Goal: Check status: Check status

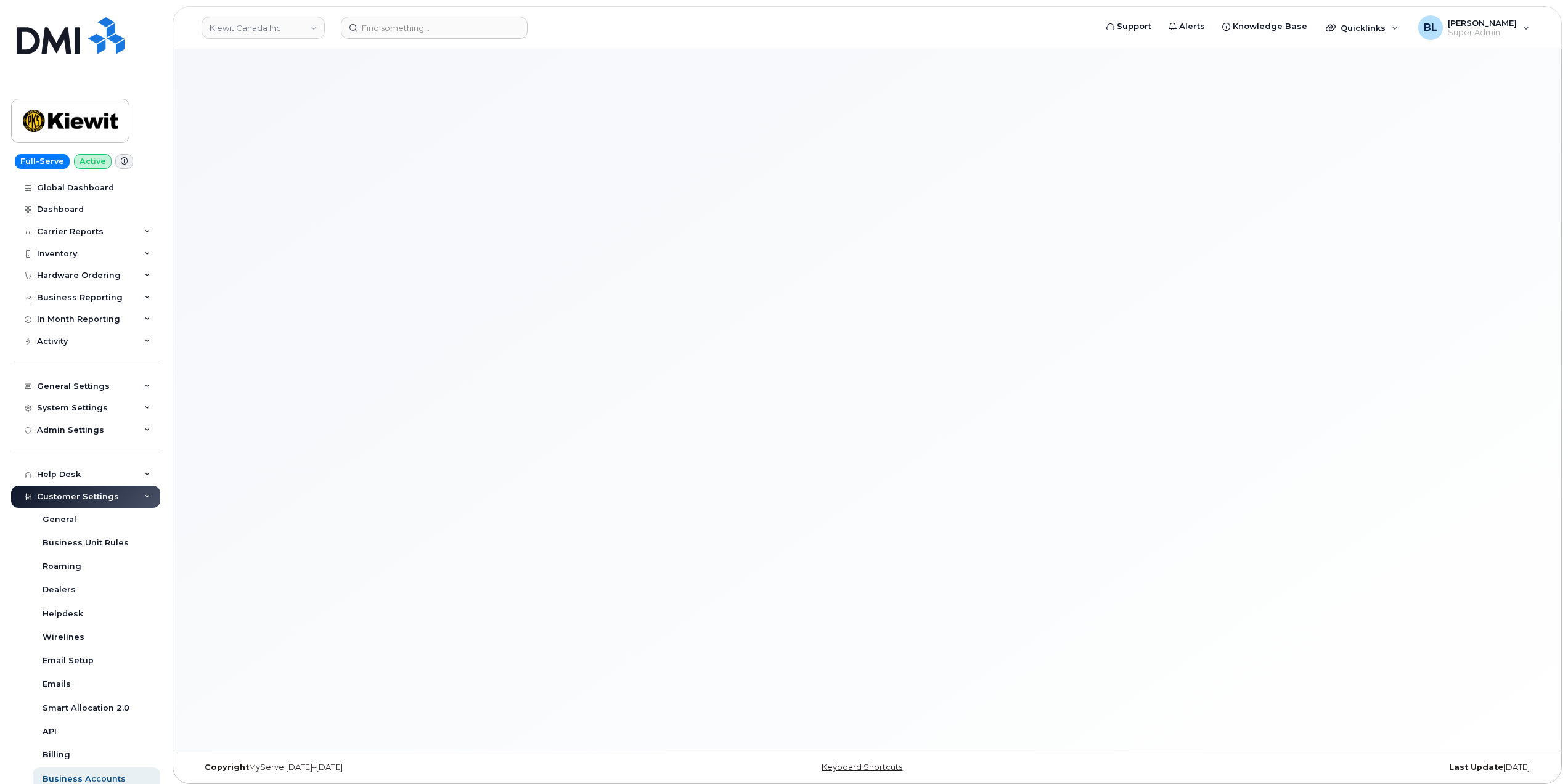
click at [760, 529] on div at bounding box center [867, 400] width 1388 height 701
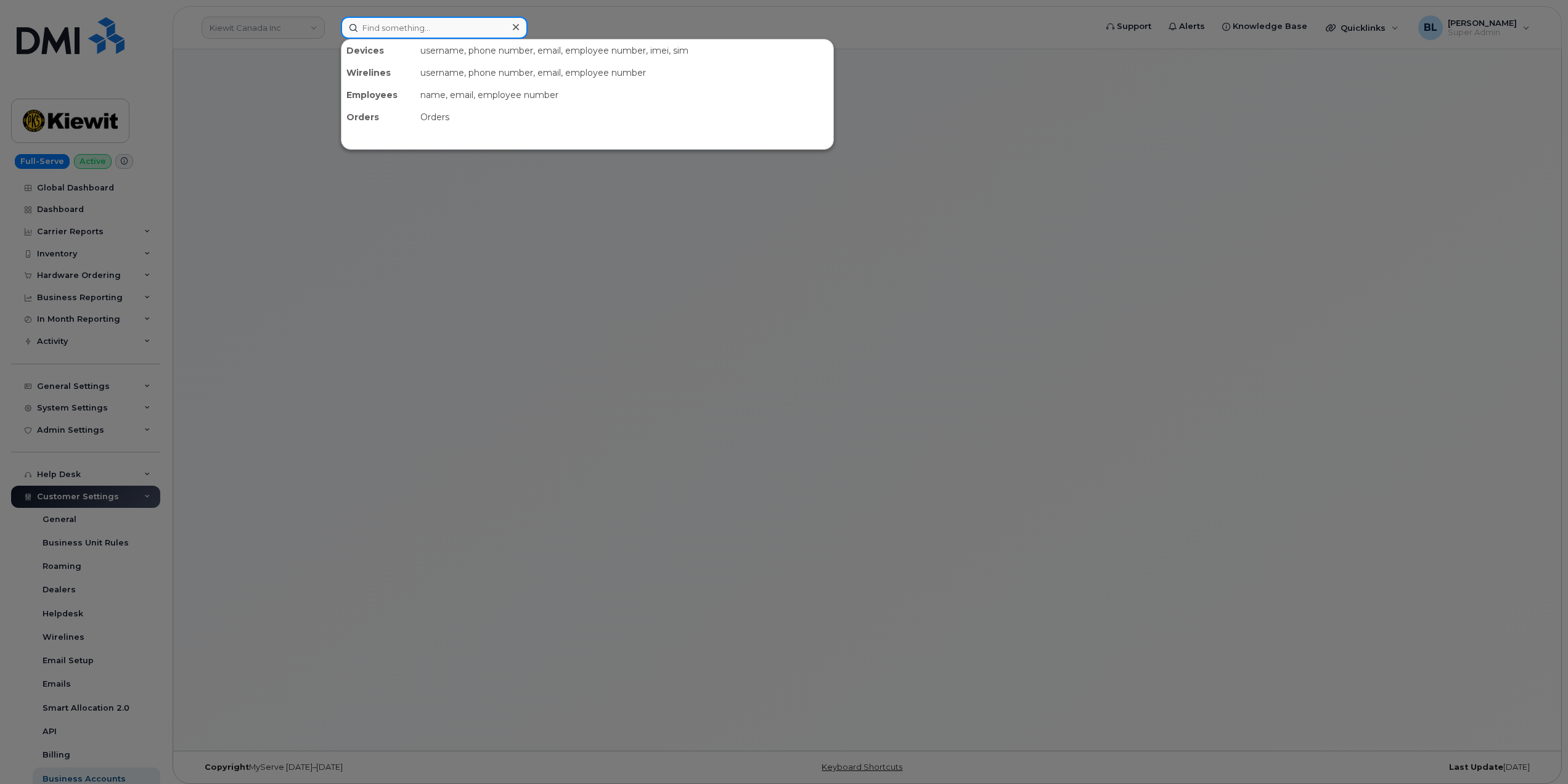
click at [499, 22] on input at bounding box center [434, 28] width 186 height 22
paste input "8508998133"
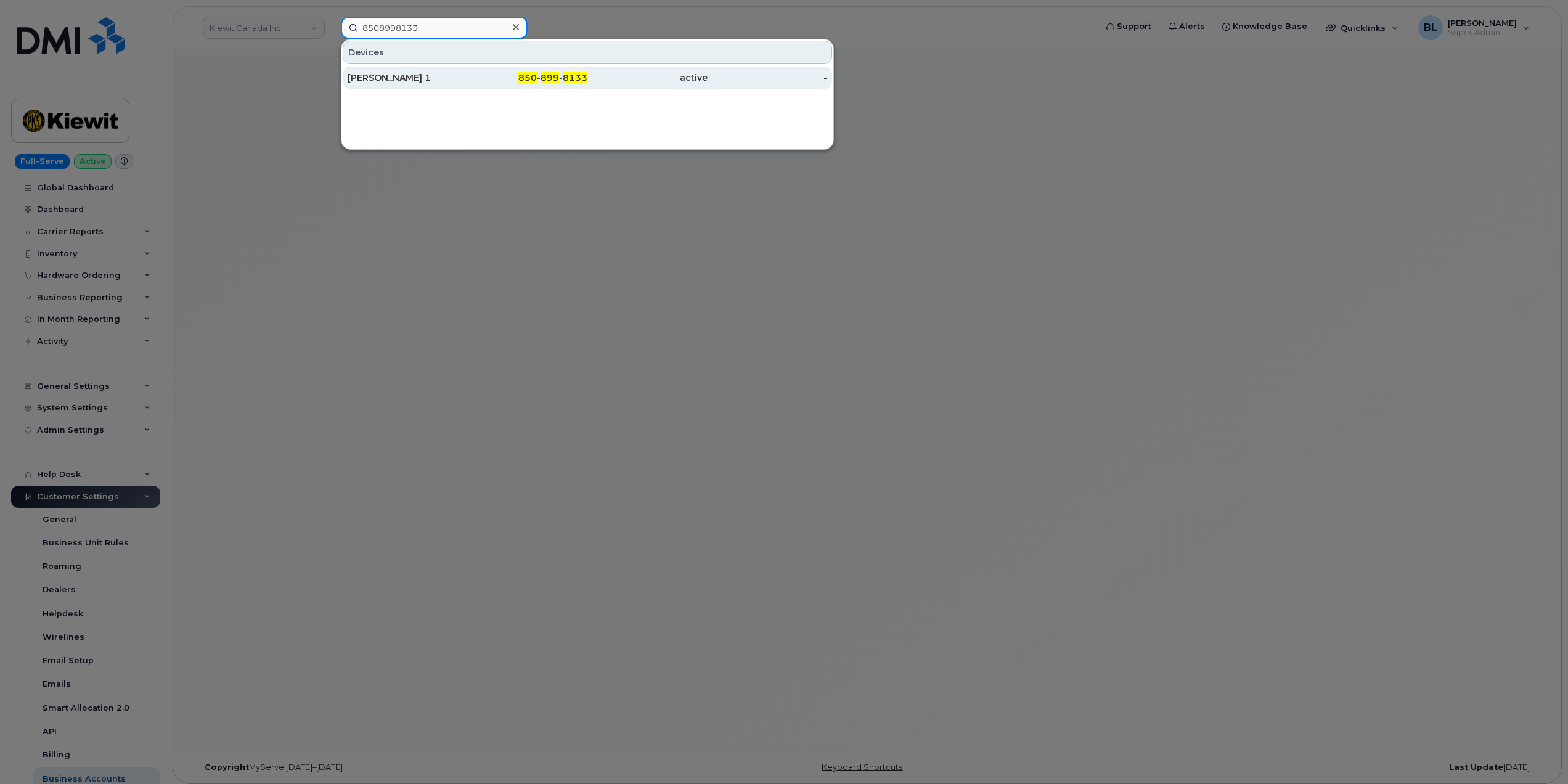
type input "8508998133"
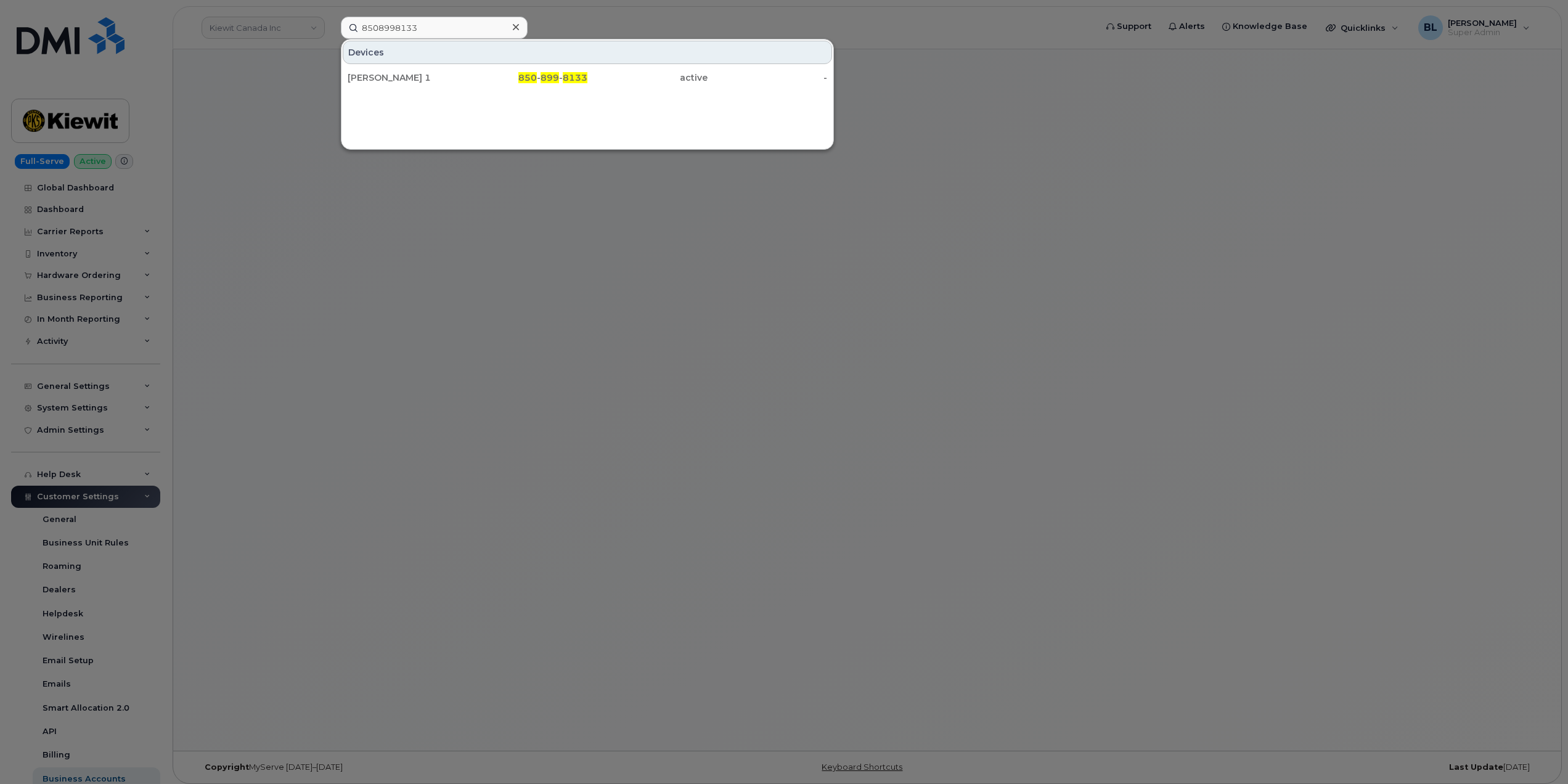
click at [368, 330] on div at bounding box center [784, 392] width 1568 height 784
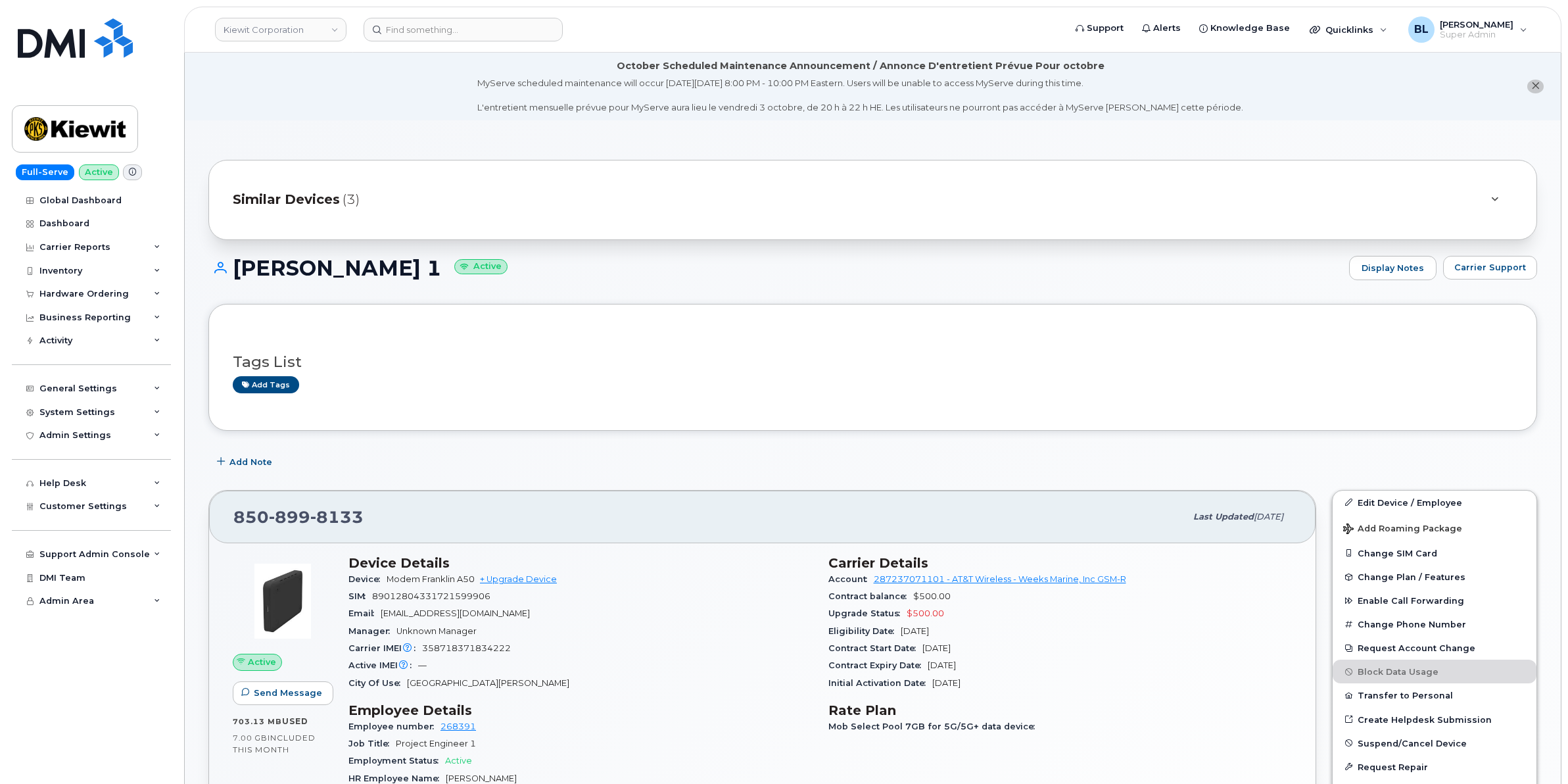
drag, startPoint x: 1122, startPoint y: 383, endPoint x: 1378, endPoint y: 324, distance: 262.7
click at [1122, 383] on div "Add tags" at bounding box center [867, 385] width 1270 height 17
click at [1509, 262] on span "Carrier Support" at bounding box center [1490, 267] width 72 height 12
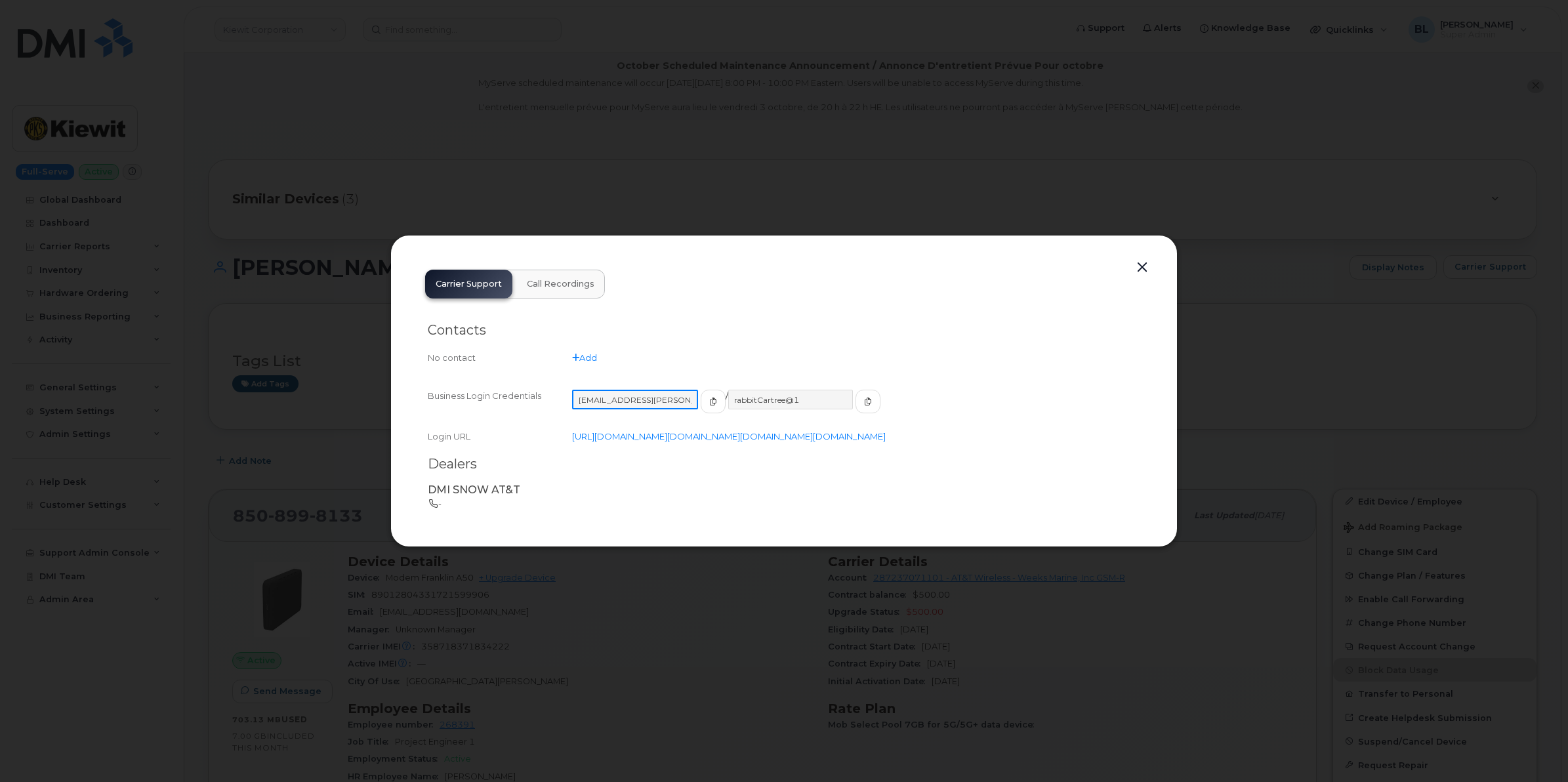
drag, startPoint x: 668, startPoint y: 387, endPoint x: 581, endPoint y: 389, distance: 87.0
click at [581, 389] on input "[EMAIL_ADDRESS][PERSON_NAME][DOMAIN_NAME]" at bounding box center [635, 399] width 126 height 20
click at [784, 389] on input "rabbitCartree@1" at bounding box center [790, 399] width 126 height 20
drag, startPoint x: 785, startPoint y: 380, endPoint x: 791, endPoint y: 384, distance: 7.2
click at [791, 389] on input "rabbitCartree@1" at bounding box center [790, 399] width 126 height 20
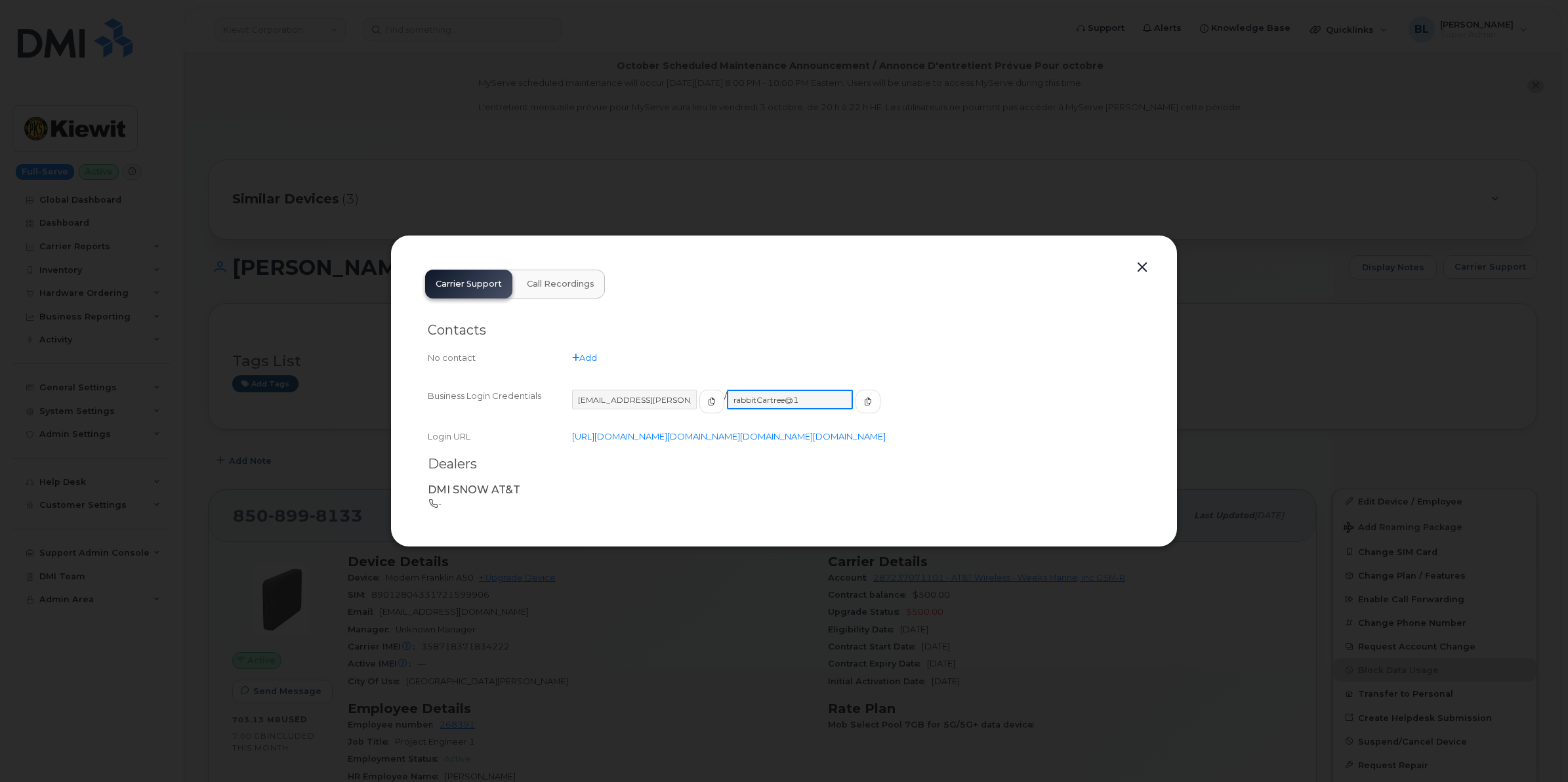
drag, startPoint x: 792, startPoint y: 383, endPoint x: 731, endPoint y: 389, distance: 61.3
click at [731, 389] on input "rabbitCartree@1" at bounding box center [790, 399] width 126 height 20
click at [1277, 204] on div at bounding box center [784, 391] width 1568 height 782
